Goal: Task Accomplishment & Management: Use online tool/utility

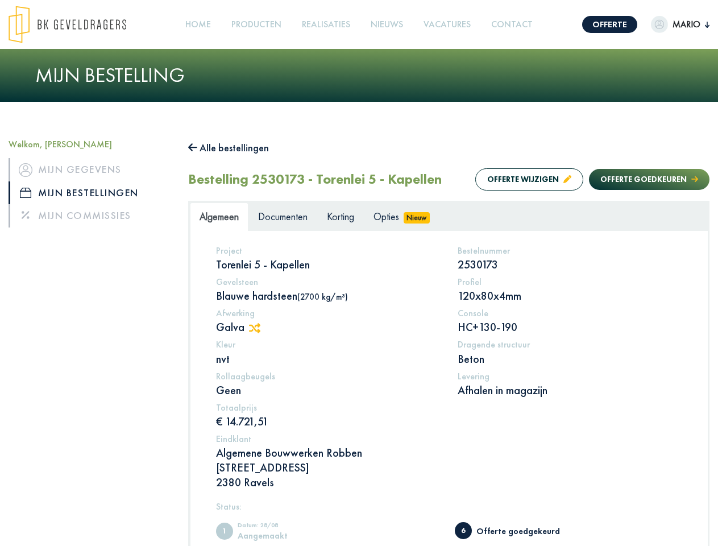
click at [79, 24] on img at bounding box center [68, 25] width 118 height 38
click at [600, 24] on link "Offerte" at bounding box center [610, 24] width 55 height 17
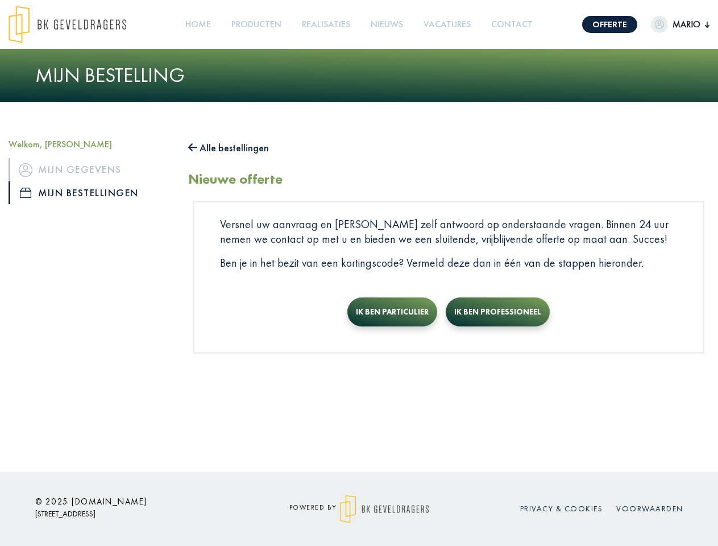
click at [259, 24] on link "Producten +" at bounding box center [256, 25] width 59 height 26
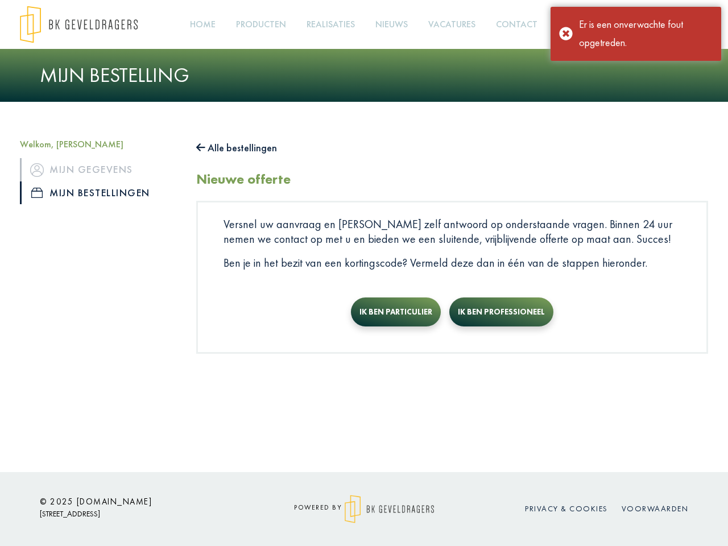
click at [234, 148] on button "Alle bestellingen" at bounding box center [236, 148] width 81 height 18
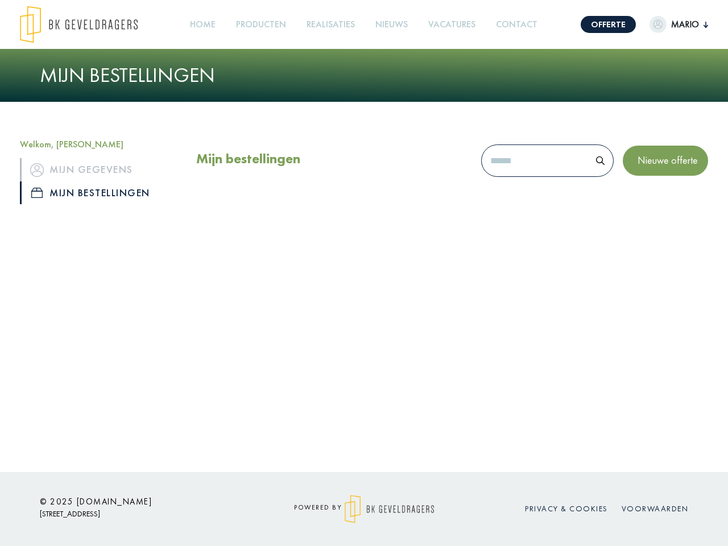
click at [518, 179] on div "Mijn bestellingen Nieuwe offerte" at bounding box center [452, 163] width 512 height 49
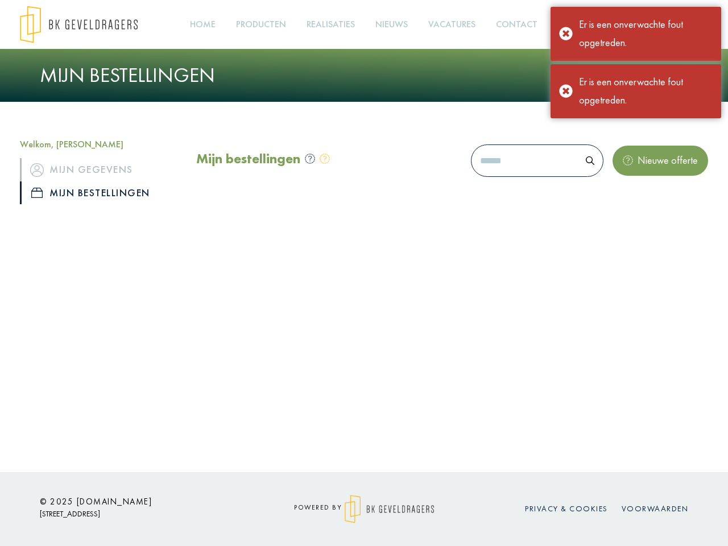
click at [638, 179] on div "Mijn bestellingen Nieuwe offerte" at bounding box center [452, 163] width 512 height 49
click at [261, 328] on div "Offerte [PERSON_NAME], [PERSON_NAME] gegevens Mijn bestellingen Mijn commissies…" at bounding box center [364, 236] width 728 height 472
